Goal: Find specific page/section: Find specific page/section

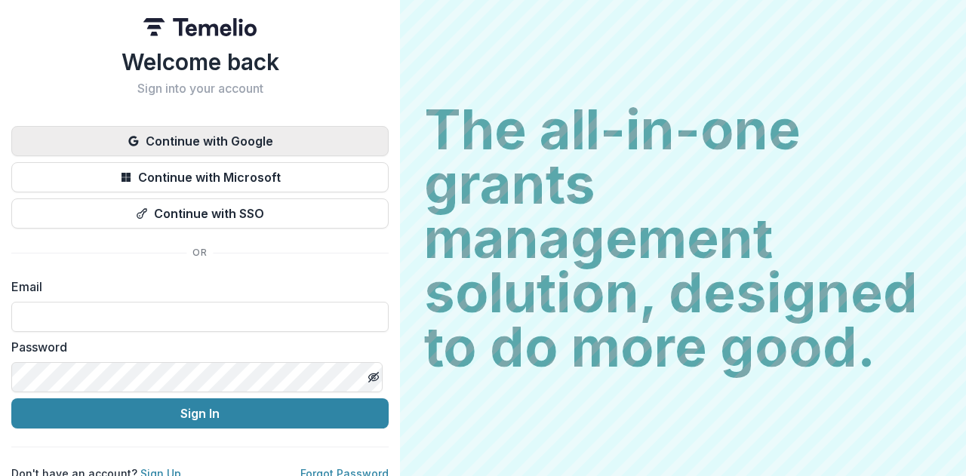
click at [294, 136] on button "Continue with Google" at bounding box center [199, 141] width 377 height 30
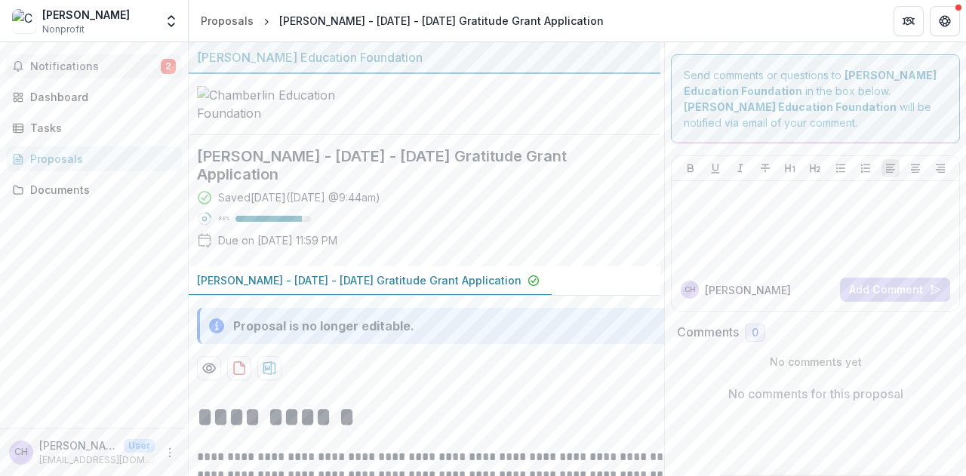
click at [89, 63] on span "Notifications" at bounding box center [95, 66] width 131 height 13
click at [157, 197] on link "Documents" at bounding box center [94, 189] width 176 height 25
